Goal: Task Accomplishment & Management: Manage account settings

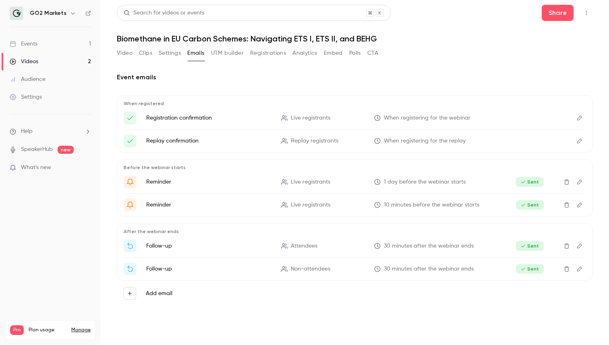
click at [46, 11] on h6 "GO2 Markets" at bounding box center [48, 13] width 37 height 8
click at [33, 45] on div "Events" at bounding box center [24, 44] width 28 height 8
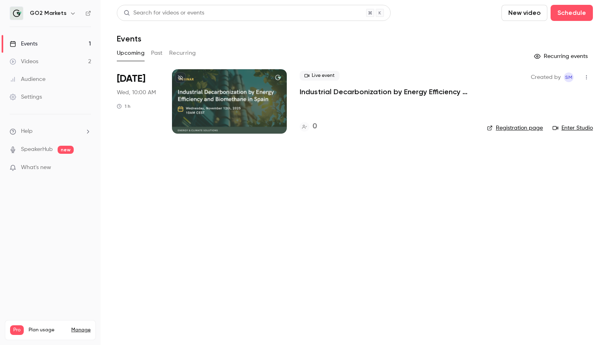
click at [342, 93] on p "Industrial Decarbonization by Energy Efficiency and Biomethane in [GEOGRAPHIC_D…" at bounding box center [387, 92] width 175 height 10
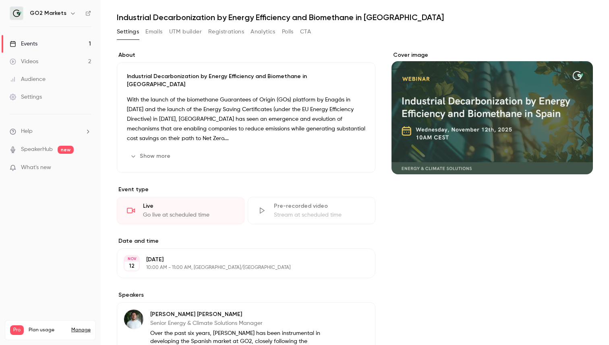
scroll to position [26, 0]
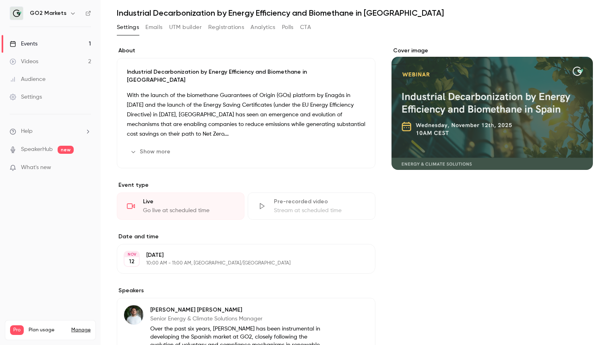
click at [160, 146] on button "Show more" at bounding box center [151, 152] width 48 height 13
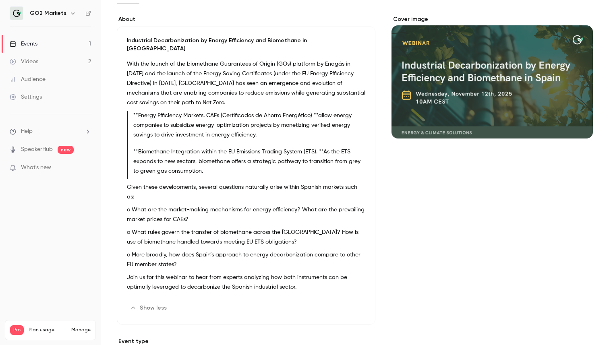
scroll to position [0, 0]
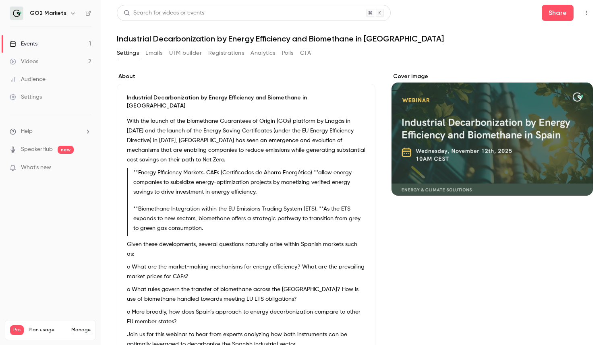
click at [154, 50] on button "Emails" at bounding box center [154, 53] width 17 height 13
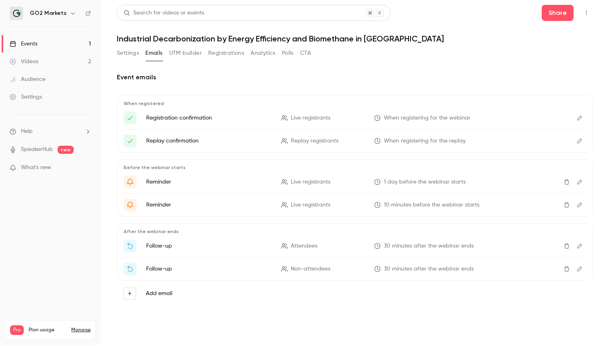
click at [580, 119] on icon "Edit" at bounding box center [580, 118] width 6 height 6
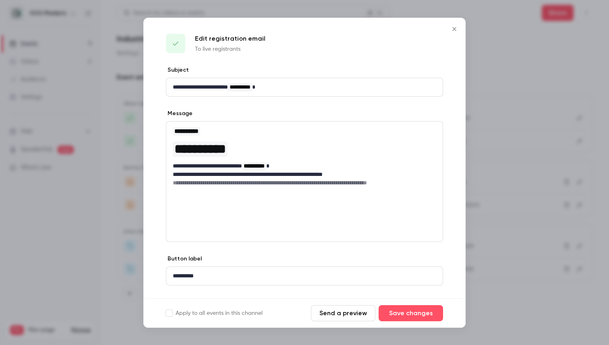
click at [454, 31] on icon "Close" at bounding box center [455, 29] width 10 height 6
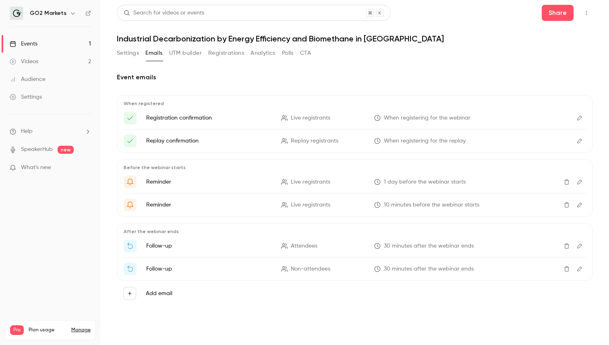
click at [581, 120] on icon "Edit" at bounding box center [580, 118] width 6 height 6
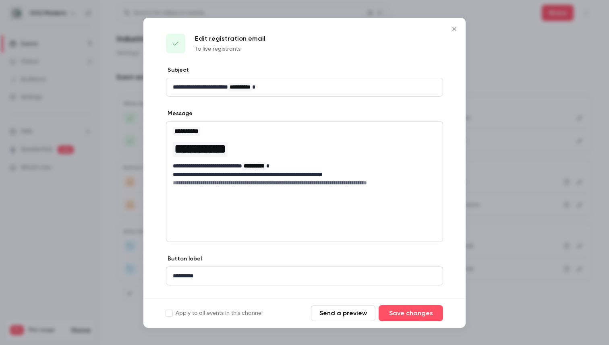
click at [200, 128] on span "**********" at bounding box center [186, 131] width 27 height 8
click at [239, 129] on h3 "**********" at bounding box center [305, 132] width 264 height 10
click at [451, 26] on icon "Close" at bounding box center [455, 29] width 10 height 6
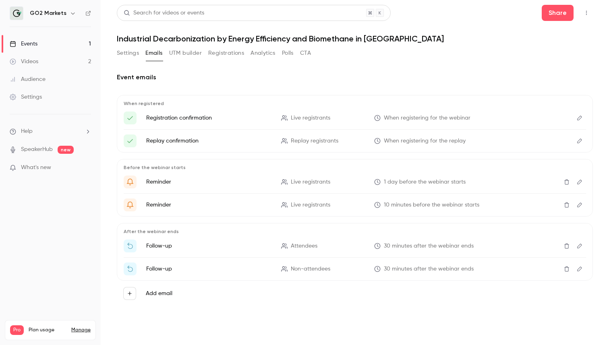
click at [578, 206] on icon "Edit" at bounding box center [580, 205] width 6 height 6
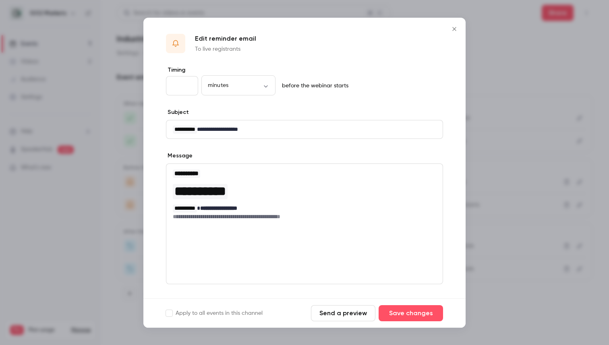
click at [452, 30] on icon "Close" at bounding box center [455, 29] width 10 height 6
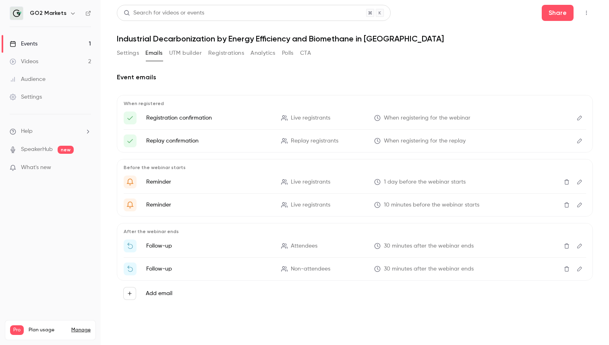
click at [583, 202] on button "Edit" at bounding box center [580, 205] width 13 height 13
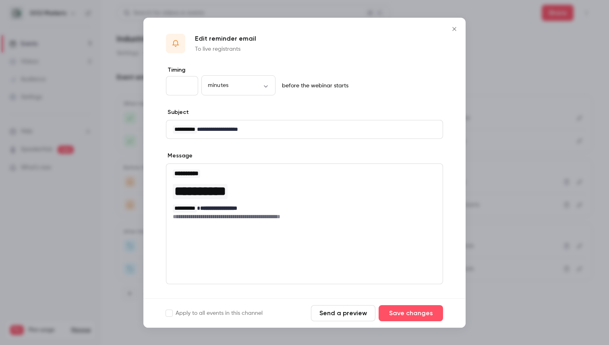
click at [454, 31] on icon "Close" at bounding box center [455, 29] width 10 height 6
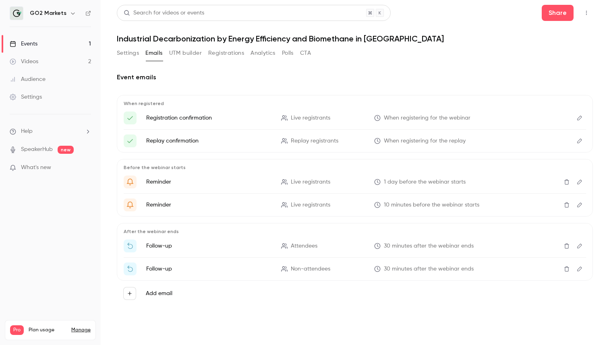
click at [128, 295] on icon "button" at bounding box center [130, 294] width 6 height 6
click at [254, 313] on div at bounding box center [304, 172] width 609 height 345
click at [247, 304] on div "Add email" at bounding box center [355, 294] width 476 height 26
click at [581, 245] on icon "Edit" at bounding box center [580, 246] width 6 height 6
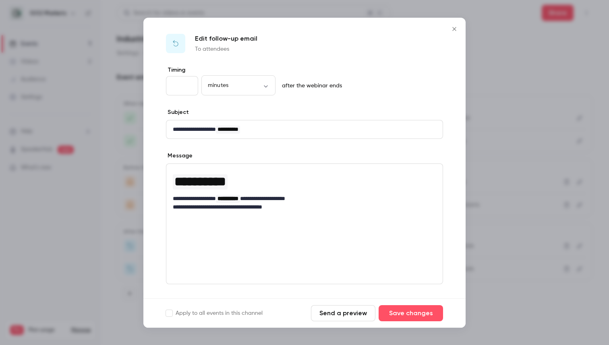
click at [454, 26] on icon "Close" at bounding box center [455, 29] width 10 height 6
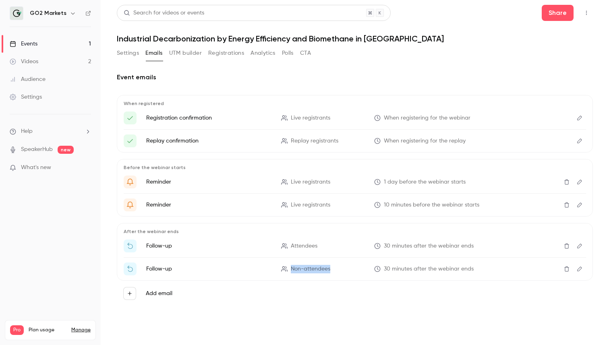
drag, startPoint x: 274, startPoint y: 271, endPoint x: 346, endPoint y: 275, distance: 71.9
click at [346, 275] on li "Follow-up Non-attendees 30 minutes after the webinar ends" at bounding box center [355, 269] width 463 height 13
drag, startPoint x: 290, startPoint y: 249, endPoint x: 329, endPoint y: 252, distance: 38.8
click at [329, 252] on li "Follow-up Attendees 30 minutes after the webinar ends" at bounding box center [355, 246] width 463 height 13
drag, startPoint x: 339, startPoint y: 271, endPoint x: 293, endPoint y: 245, distance: 52.7
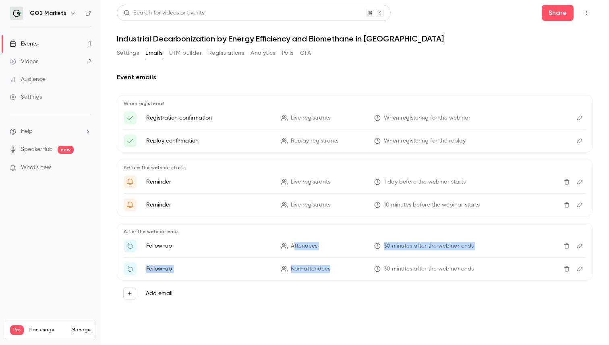
click at [293, 245] on ul "Follow-up Attendees 30 minutes after the webinar ends Follow-up Non-attendees 3…" at bounding box center [355, 258] width 463 height 36
click at [293, 245] on span "Attendees" at bounding box center [304, 246] width 27 height 8
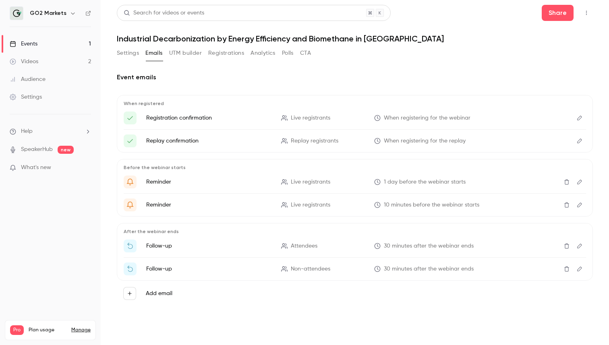
click at [577, 268] on icon "Edit" at bounding box center [580, 269] width 6 height 6
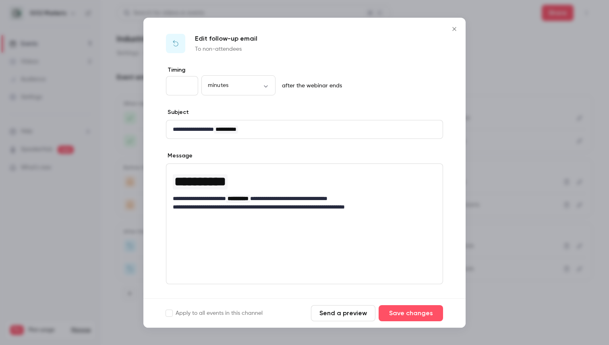
click at [454, 29] on icon "Close" at bounding box center [455, 29] width 10 height 6
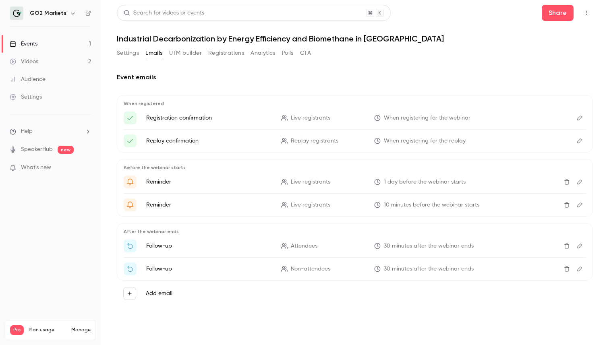
click at [576, 268] on button "Edit" at bounding box center [580, 269] width 13 height 13
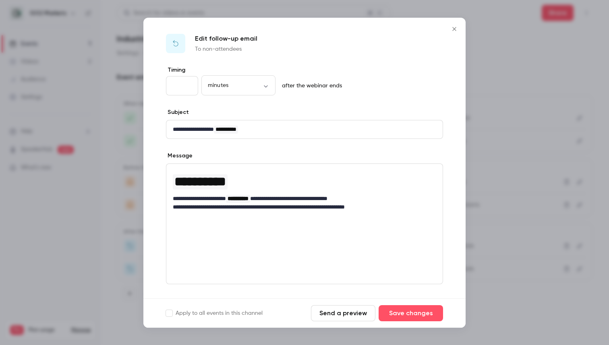
click at [451, 29] on icon "Close" at bounding box center [455, 29] width 10 height 6
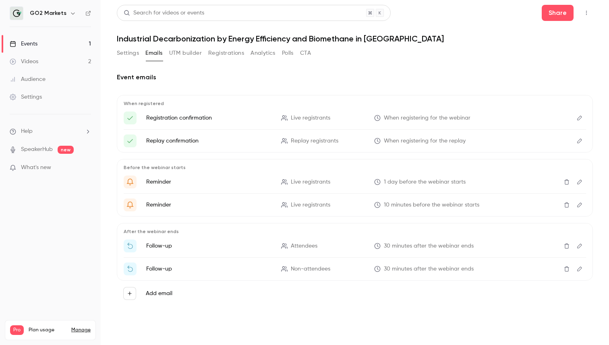
click at [39, 93] on div "Settings" at bounding box center [26, 97] width 32 height 8
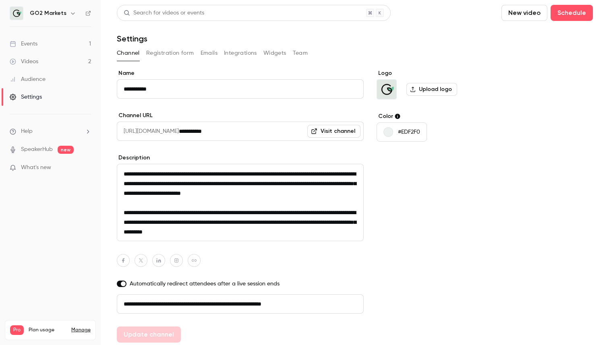
click at [301, 53] on button "Team" at bounding box center [300, 53] width 15 height 13
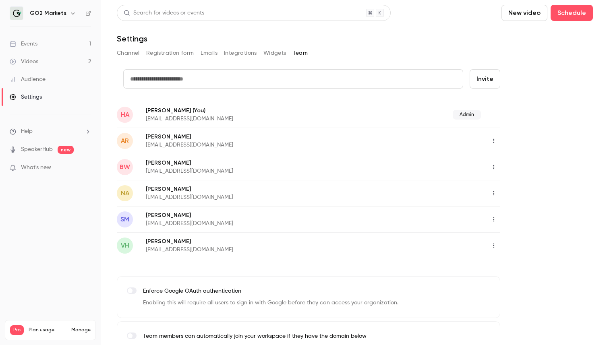
click at [410, 76] on input "text" at bounding box center [293, 78] width 340 height 19
type input "**********"
click at [493, 81] on button "Invite" at bounding box center [485, 78] width 31 height 19
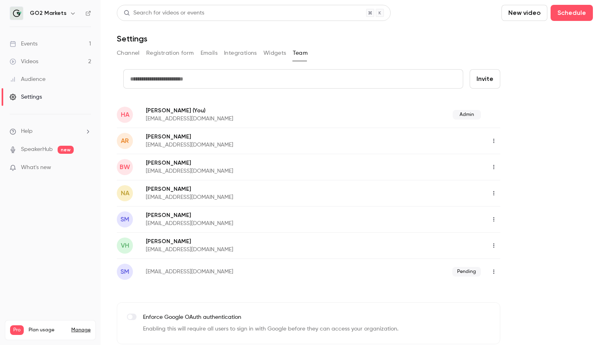
click at [37, 46] on div "Events" at bounding box center [24, 44] width 28 height 8
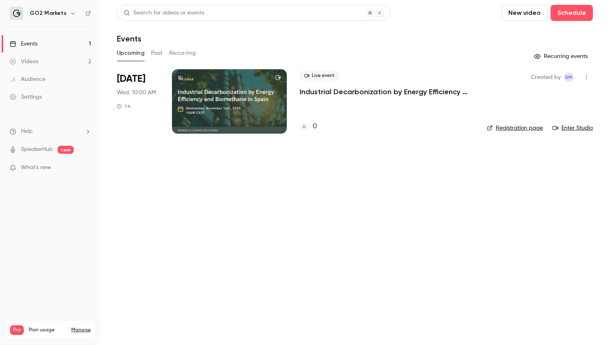
click at [570, 129] on link "Enter Studio" at bounding box center [573, 128] width 40 height 8
click at [34, 44] on div "Events" at bounding box center [24, 44] width 28 height 8
